Goal: Book appointment/travel/reservation

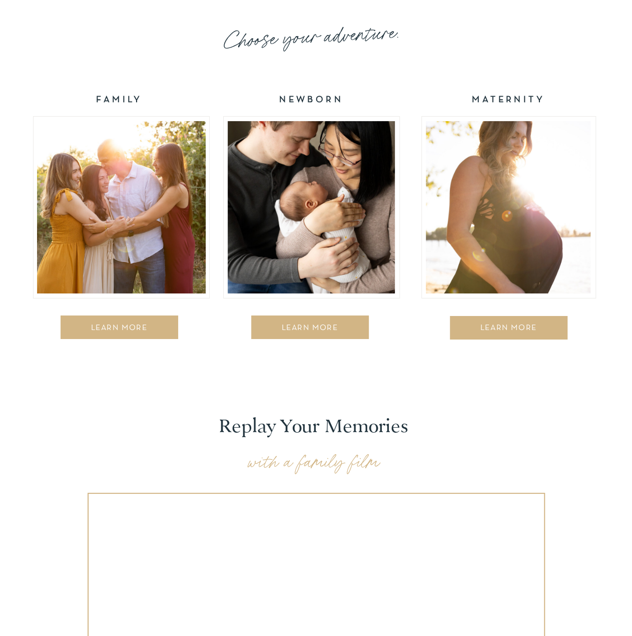
scroll to position [1601, 0]
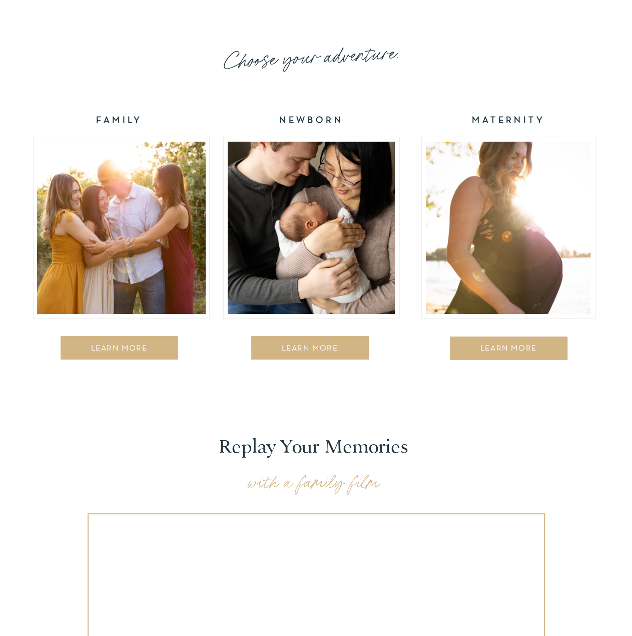
click at [482, 258] on div at bounding box center [508, 228] width 165 height 172
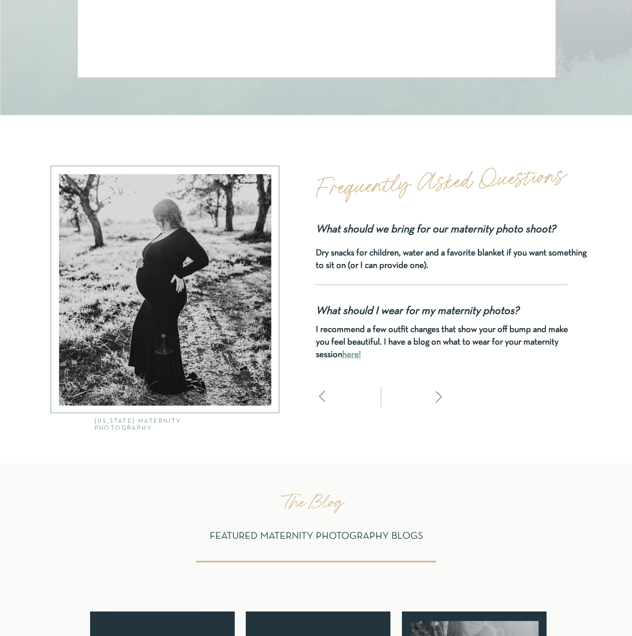
scroll to position [3303, 0]
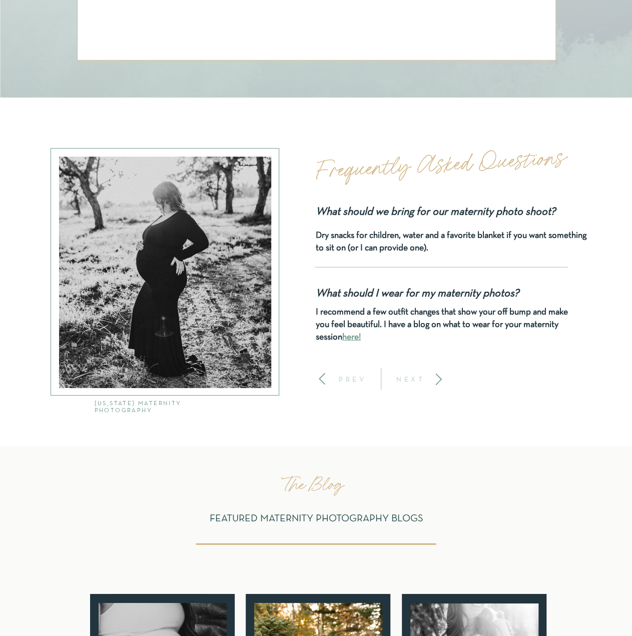
click at [437, 380] on icon at bounding box center [439, 379] width 14 height 14
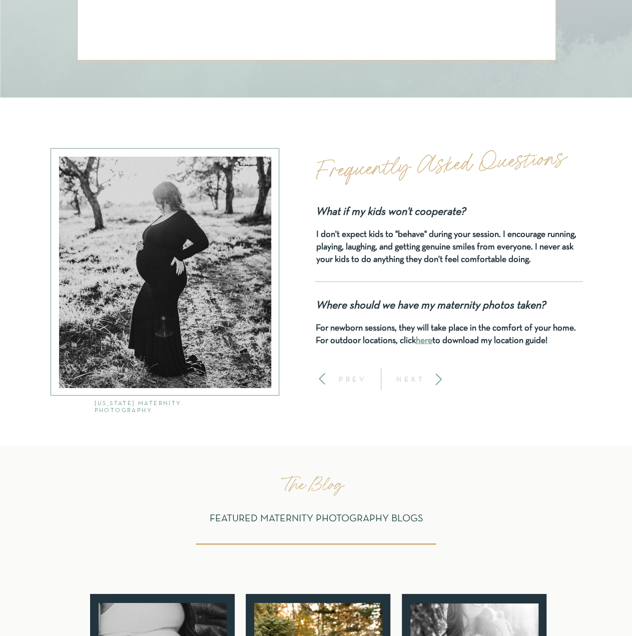
click at [437, 380] on icon at bounding box center [439, 379] width 14 height 14
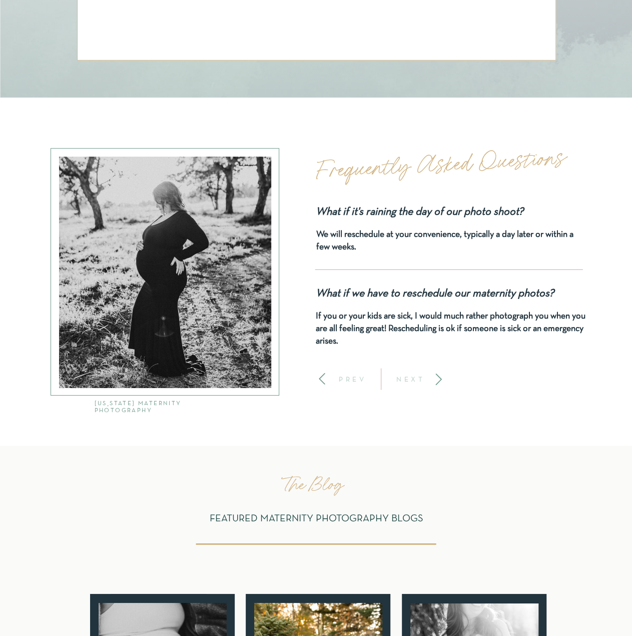
click at [437, 380] on icon at bounding box center [439, 379] width 14 height 14
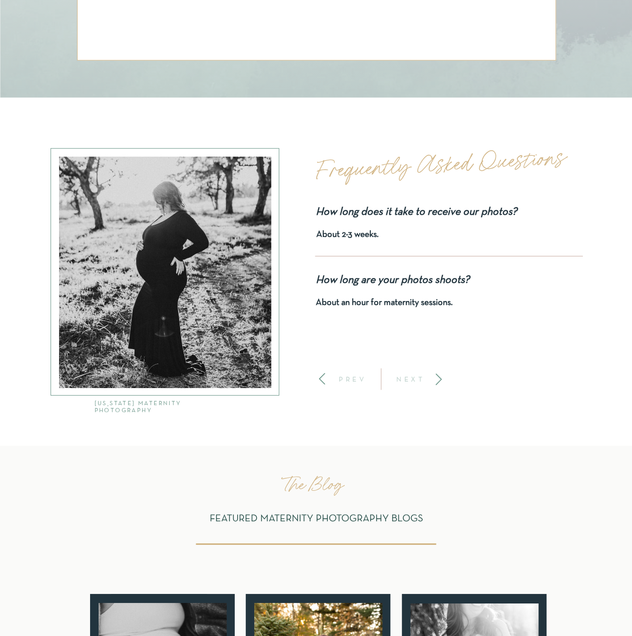
click at [437, 380] on icon at bounding box center [439, 379] width 14 height 14
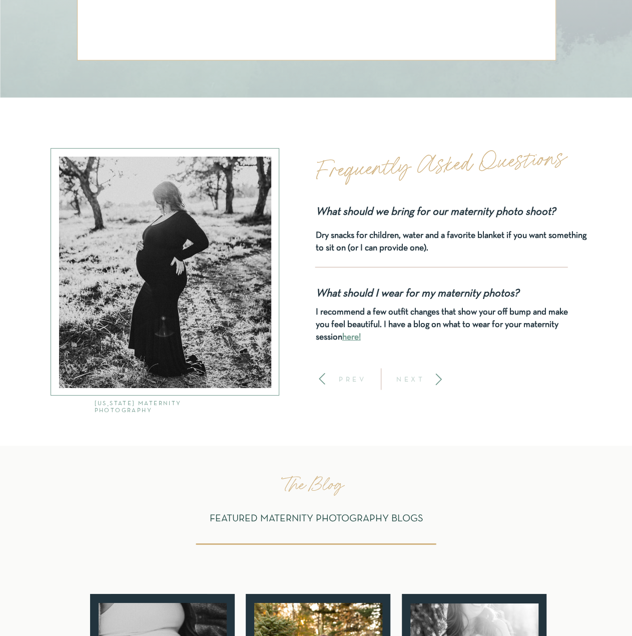
click at [437, 380] on icon at bounding box center [439, 379] width 14 height 14
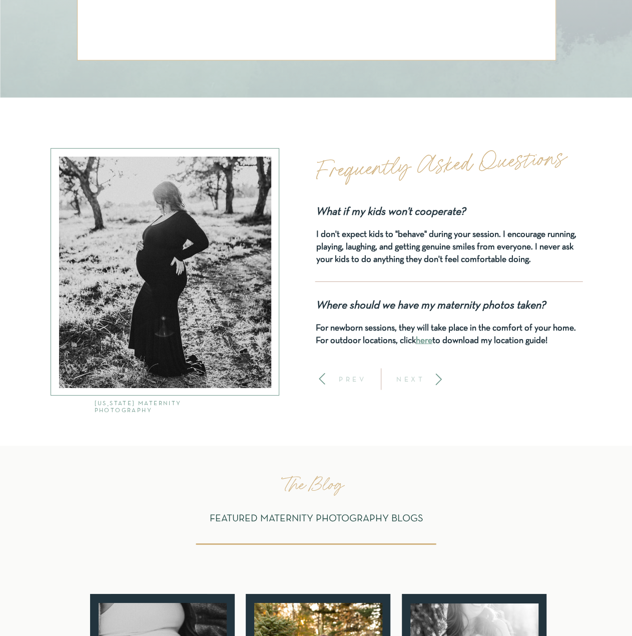
click at [437, 380] on icon at bounding box center [439, 379] width 14 height 14
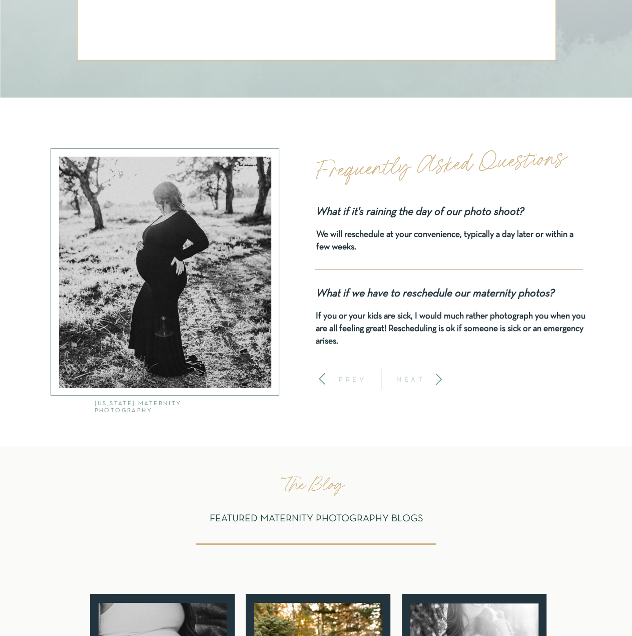
click at [437, 380] on icon at bounding box center [439, 379] width 14 height 14
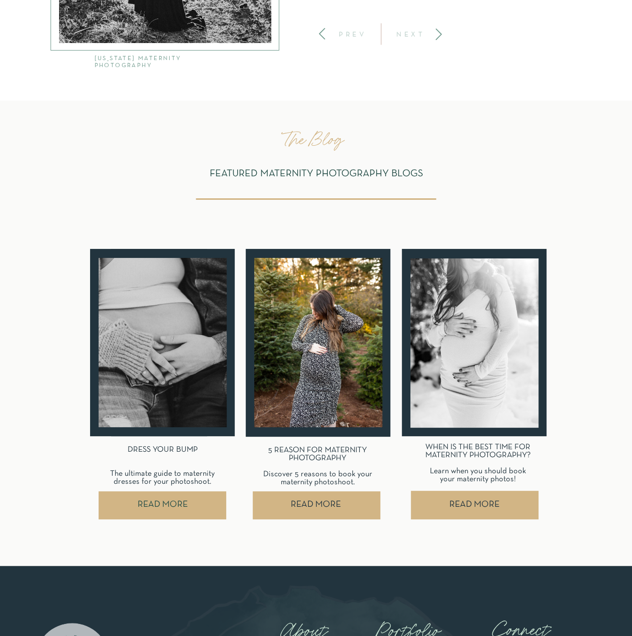
scroll to position [3653, 0]
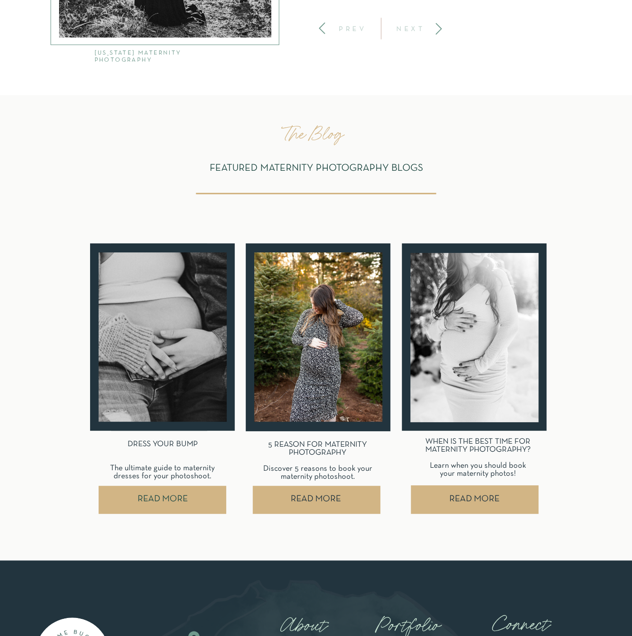
click at [482, 388] on div at bounding box center [474, 337] width 128 height 169
click at [489, 494] on nav "READ MORE" at bounding box center [475, 499] width 128 height 28
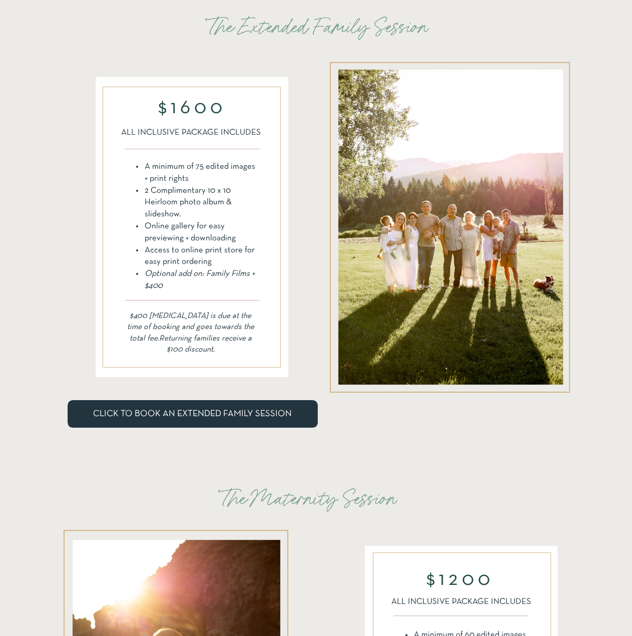
scroll to position [1752, 0]
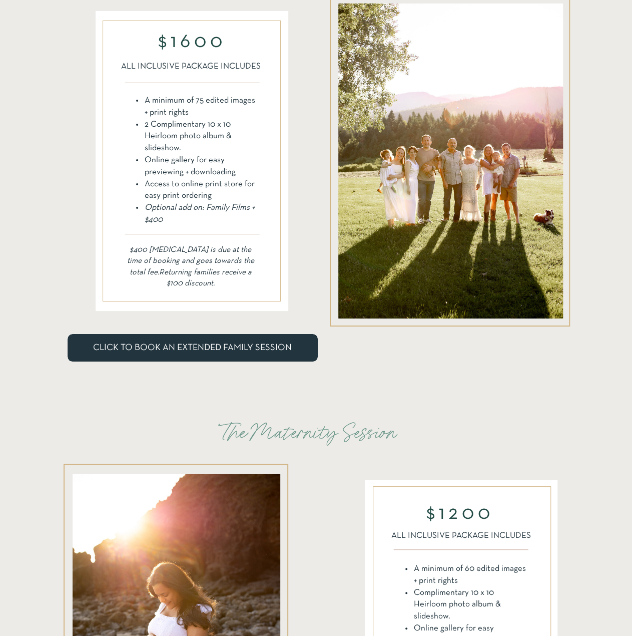
click at [189, 348] on span "CLICK TO BOOK AN EXTENDED FAMILY SESSION" at bounding box center [192, 347] width 199 height 9
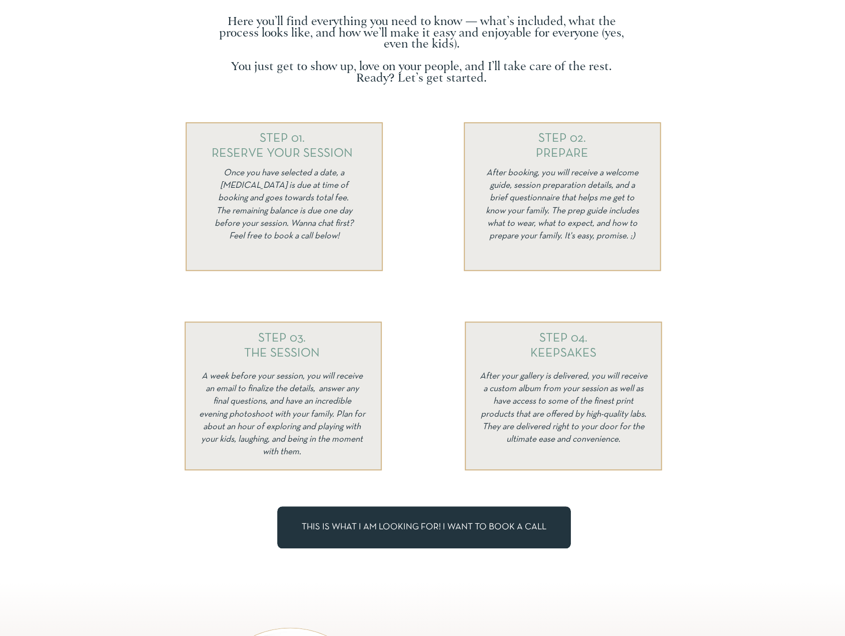
scroll to position [0, 0]
